Goal: Task Accomplishment & Management: Use online tool/utility

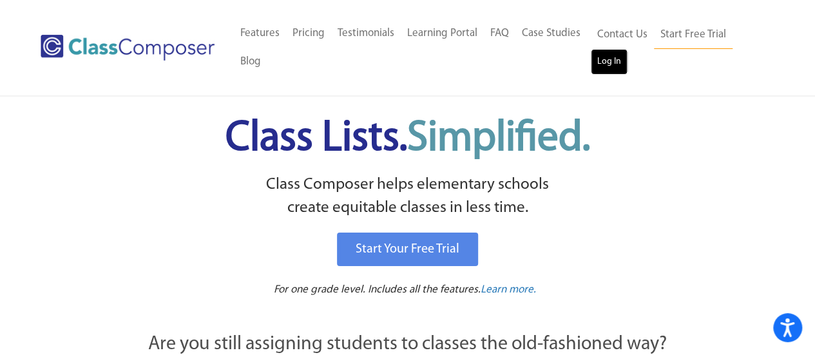
click at [593, 68] on link "Log In" at bounding box center [609, 62] width 37 height 26
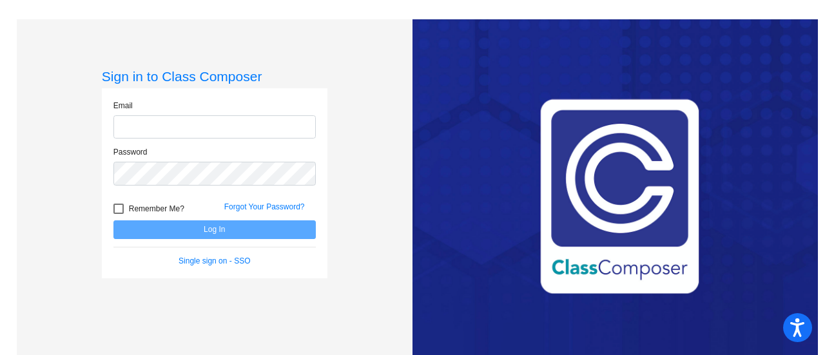
type input "[PERSON_NAME][EMAIL_ADDRESS][DOMAIN_NAME]"
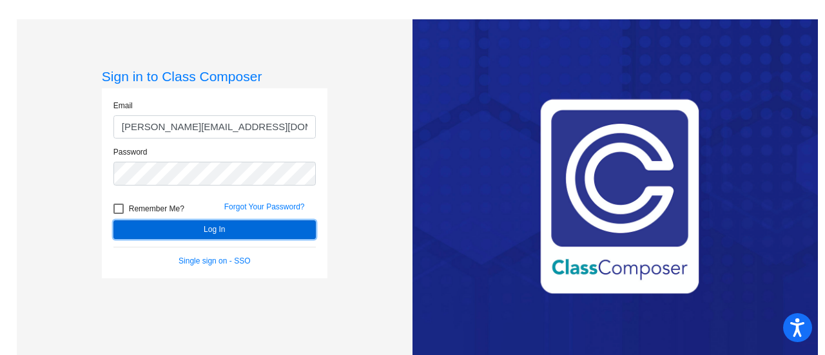
click at [178, 228] on button "Log In" at bounding box center [214, 229] width 202 height 19
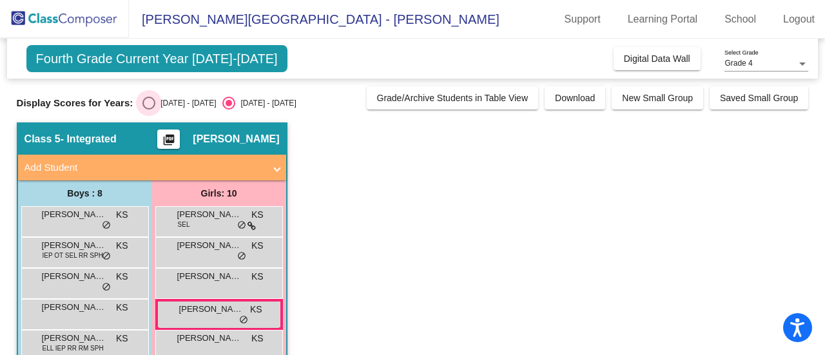
click at [146, 97] on div "Select an option" at bounding box center [148, 103] width 13 height 13
click at [148, 110] on input "[DATE] - [DATE]" at bounding box center [148, 110] width 1 height 1
radio input "true"
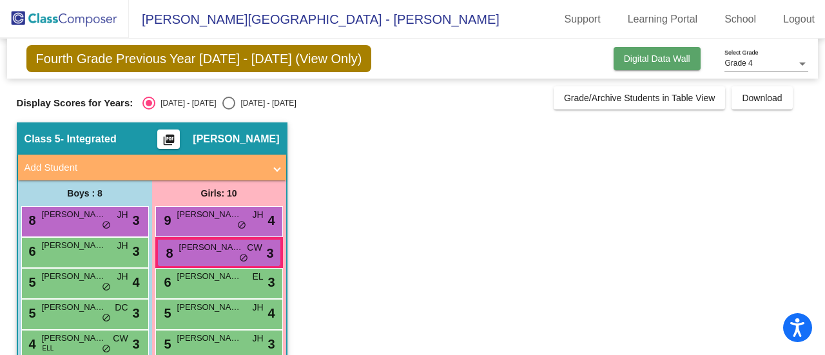
click at [677, 64] on button "Digital Data Wall" at bounding box center [656, 58] width 87 height 23
